Goal: Check status: Check status

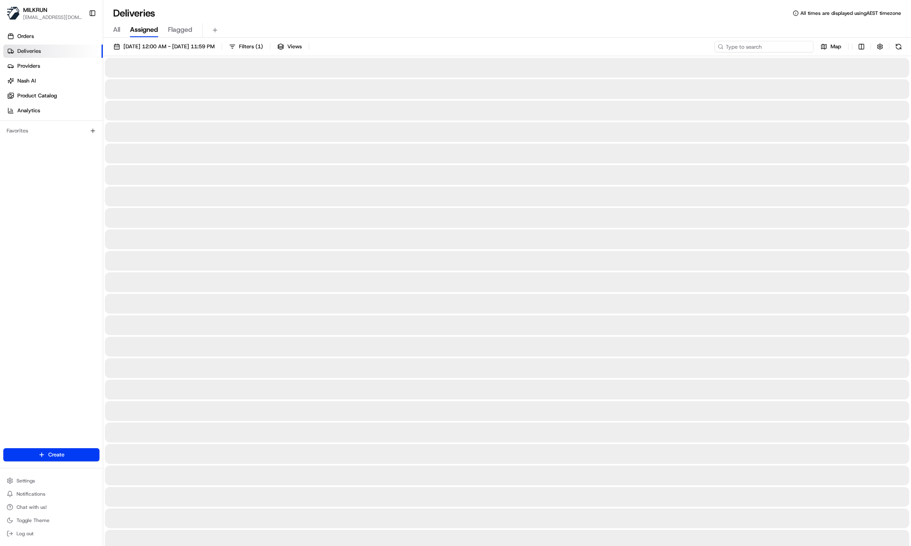
click at [782, 46] on input at bounding box center [763, 47] width 99 height 12
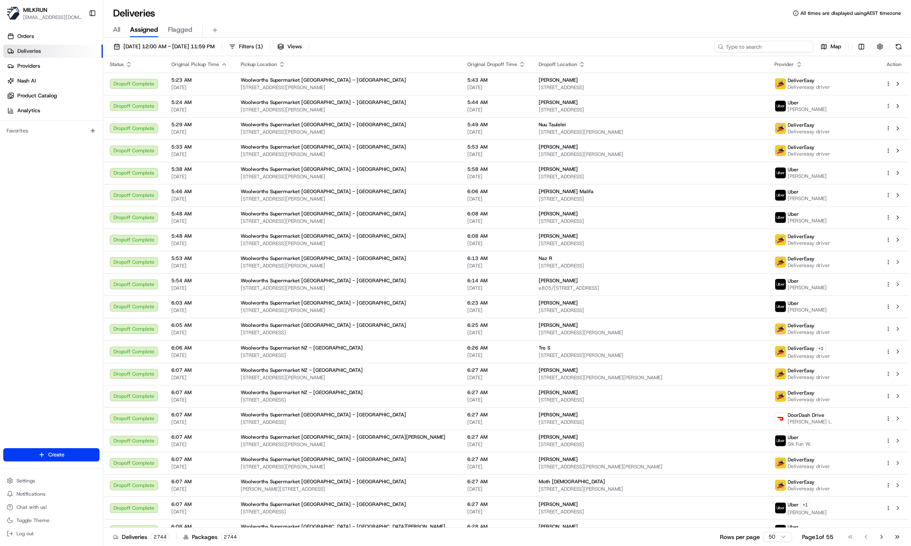
paste input "dfcee016-16ad-484b-9327-effcc6c37efe"
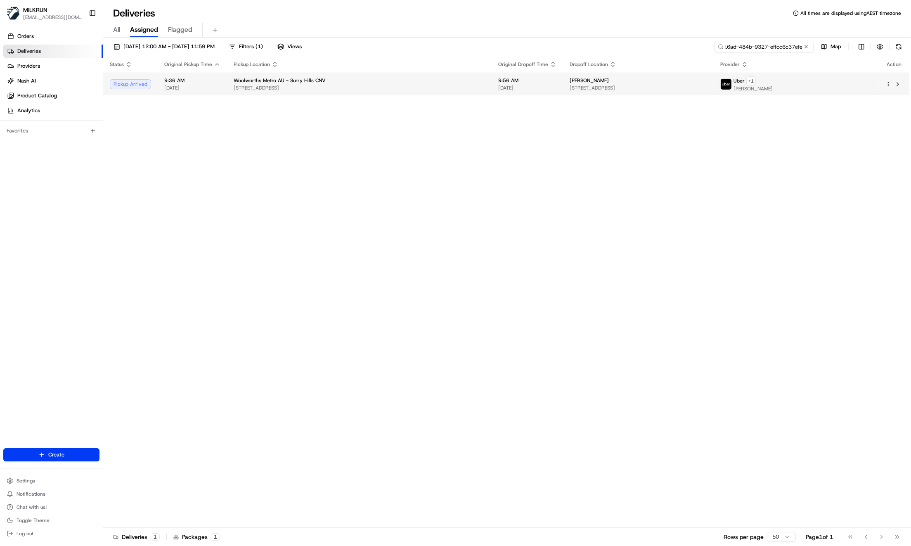
type input "dfcee016-16ad-484b-9327-effcc6c37efe"
click at [365, 90] on td "Woolworths Metro AU - Surry Hills CNV 413-417 Bourke St, Surry Hills, NSW 2010,…" at bounding box center [359, 84] width 264 height 23
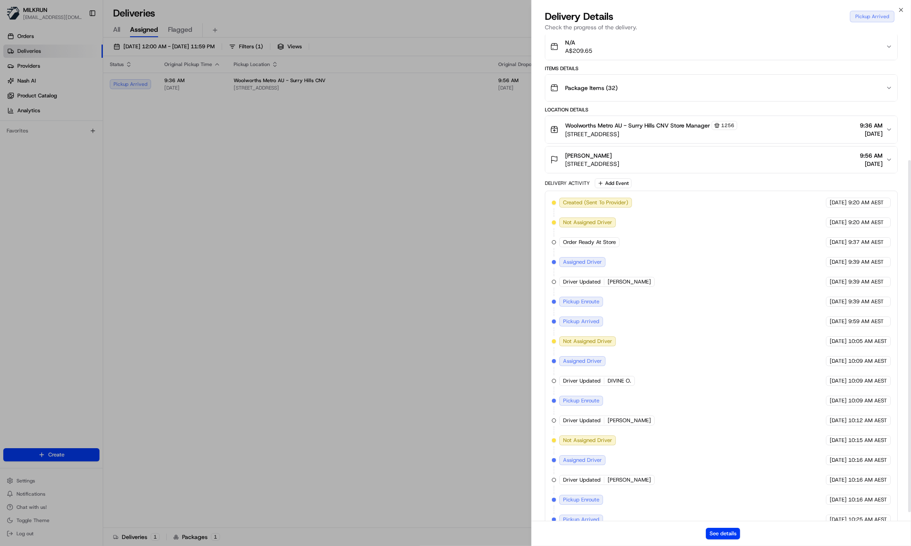
scroll to position [185, 0]
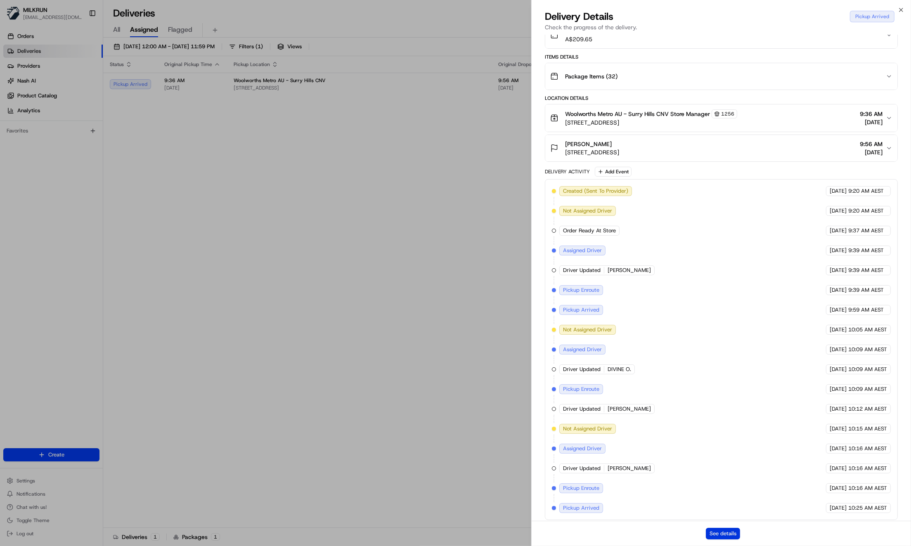
click at [720, 529] on button "See details" at bounding box center [723, 534] width 34 height 12
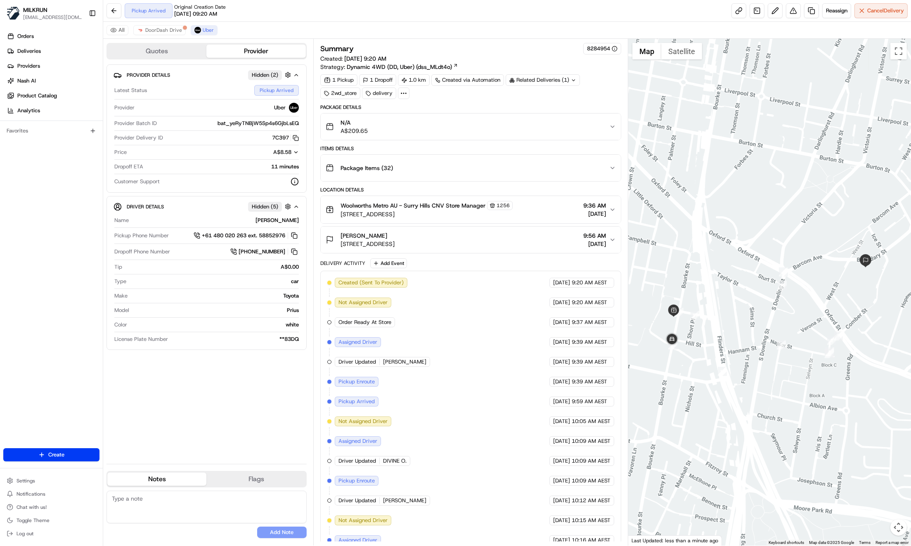
scroll to position [66, 0]
